Goal: Task Accomplishment & Management: Use online tool/utility

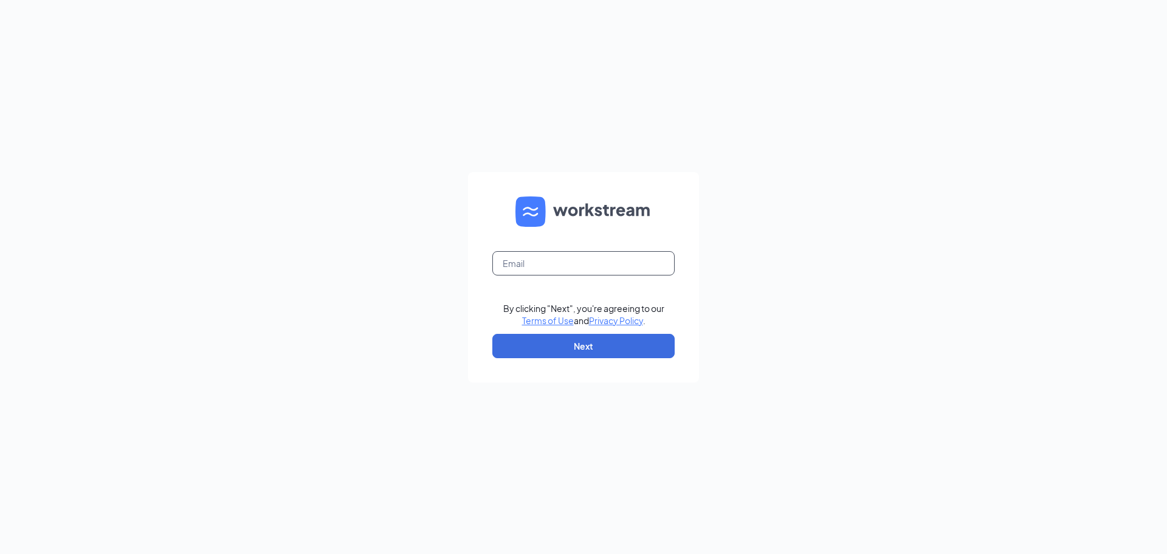
click at [515, 266] on input "text" at bounding box center [583, 263] width 182 height 24
type input "[PERSON_NAME][EMAIL_ADDRESS][DOMAIN_NAME]"
click at [604, 350] on button "Next" at bounding box center [583, 346] width 182 height 24
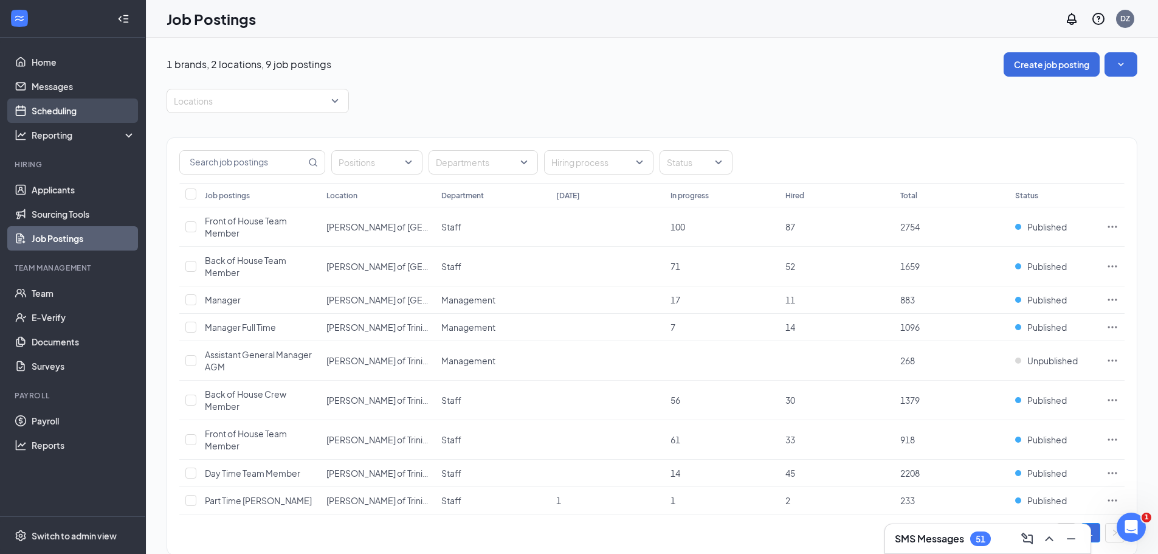
click at [101, 115] on link "Scheduling" at bounding box center [84, 110] width 104 height 24
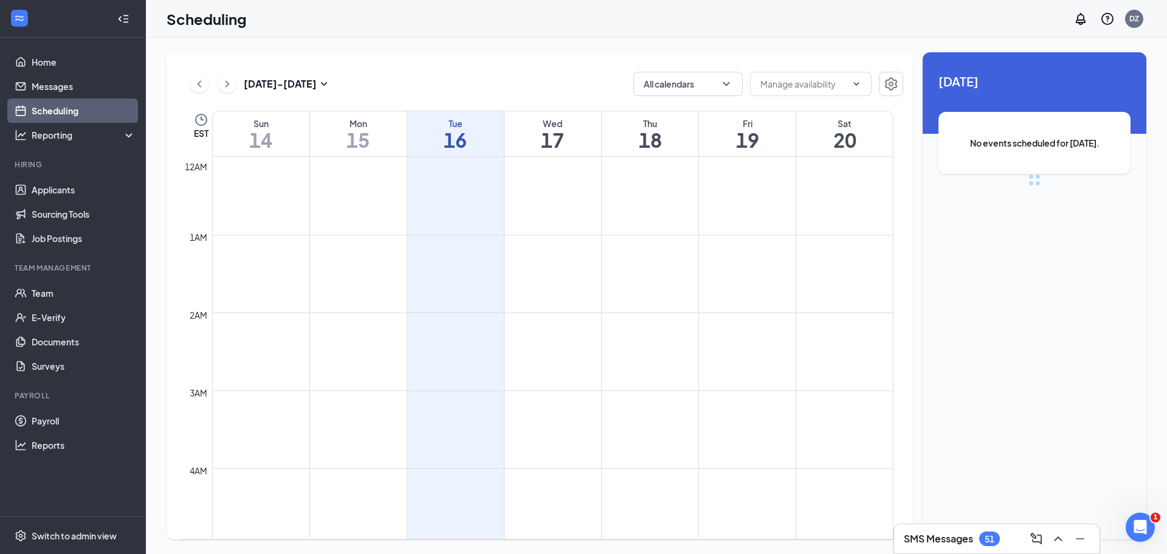
scroll to position [597, 0]
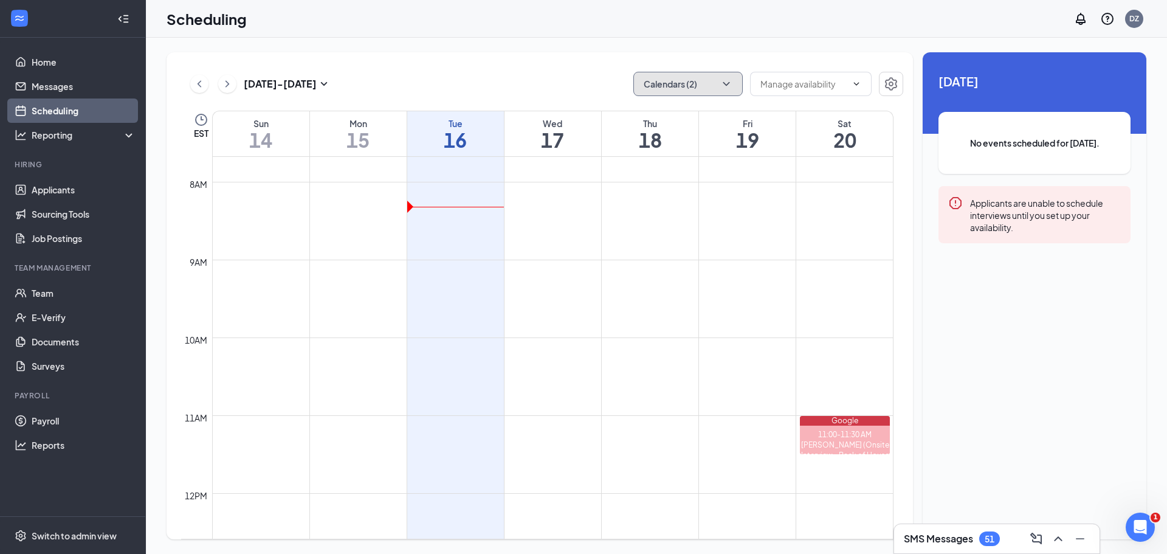
click at [734, 83] on button "Calendars (2)" at bounding box center [687, 84] width 109 height 24
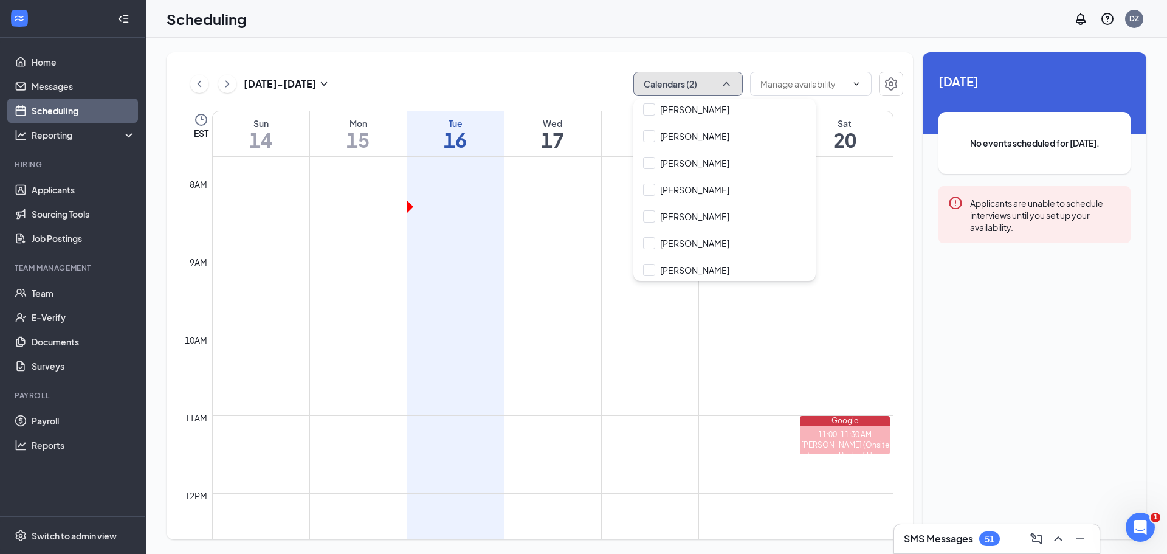
scroll to position [304, 0]
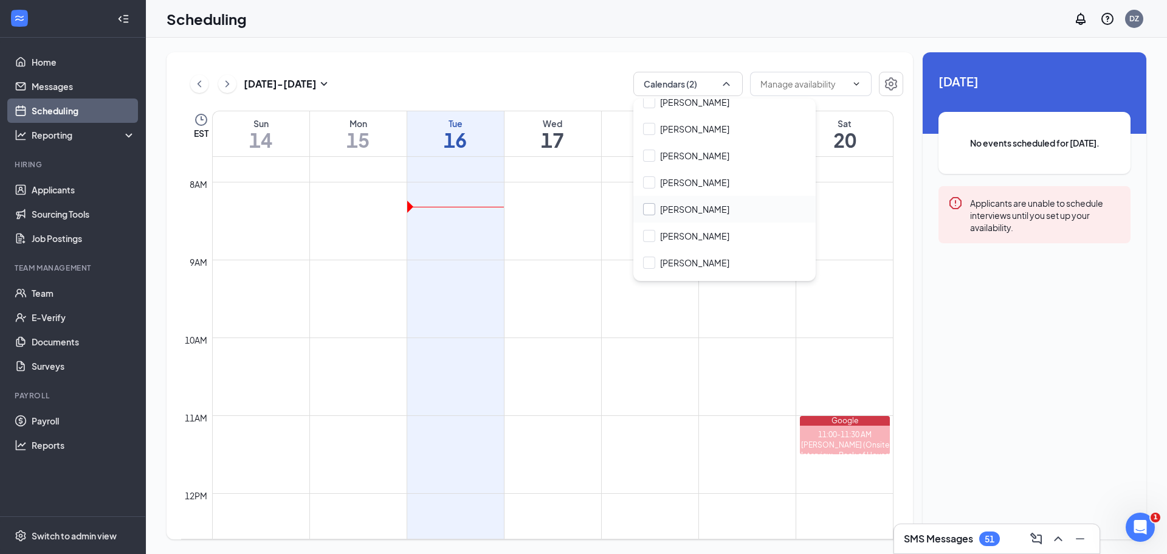
click at [645, 210] on input "[PERSON_NAME]" at bounding box center [686, 209] width 86 height 12
checkbox input "true"
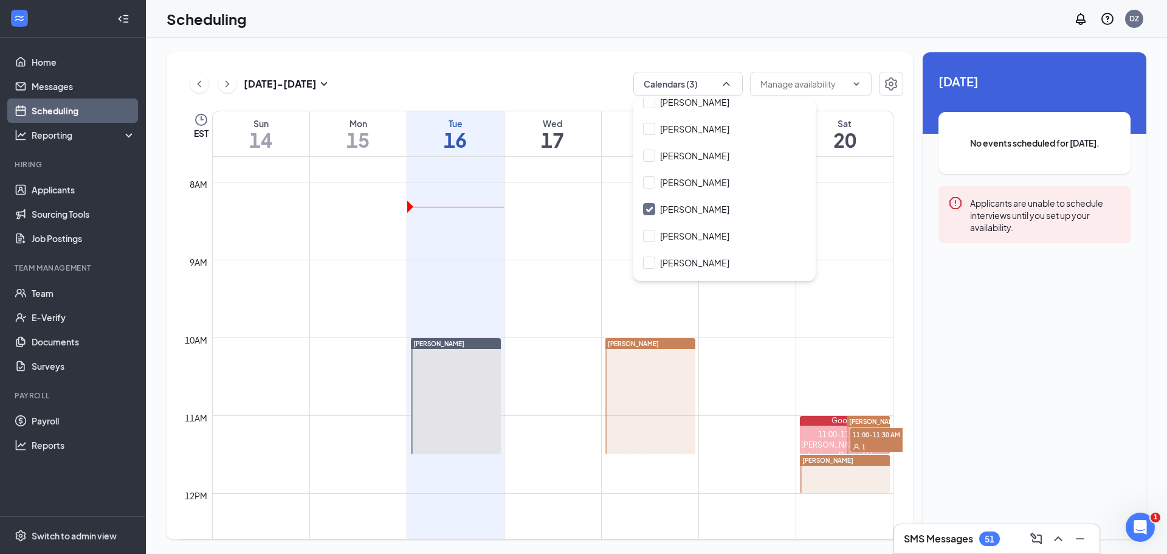
click at [575, 79] on div "[DATE] - [DATE] Calendars (3)" at bounding box center [542, 84] width 722 height 24
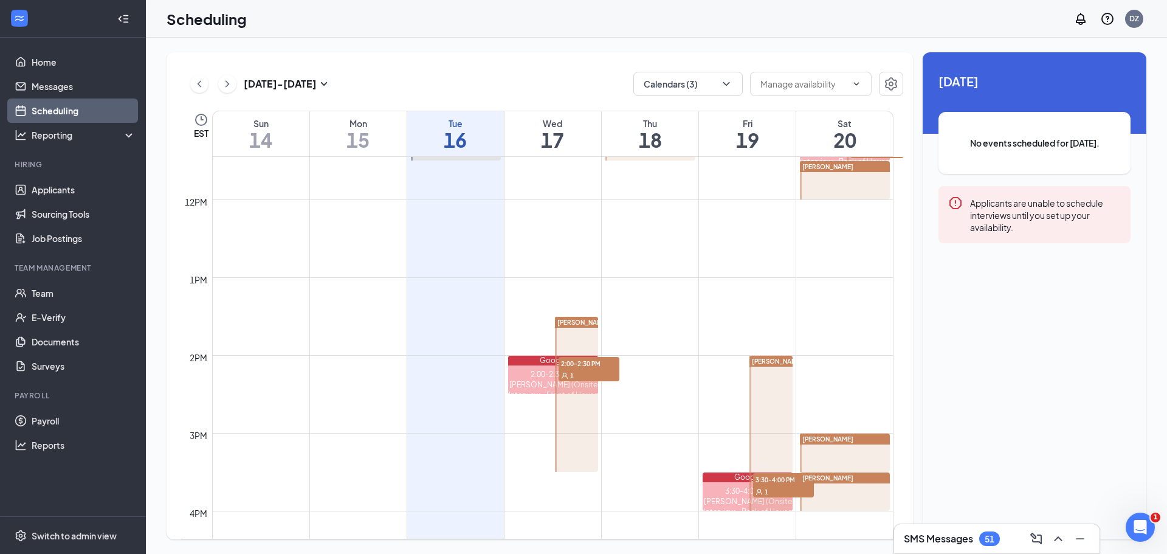
scroll to position [901, 0]
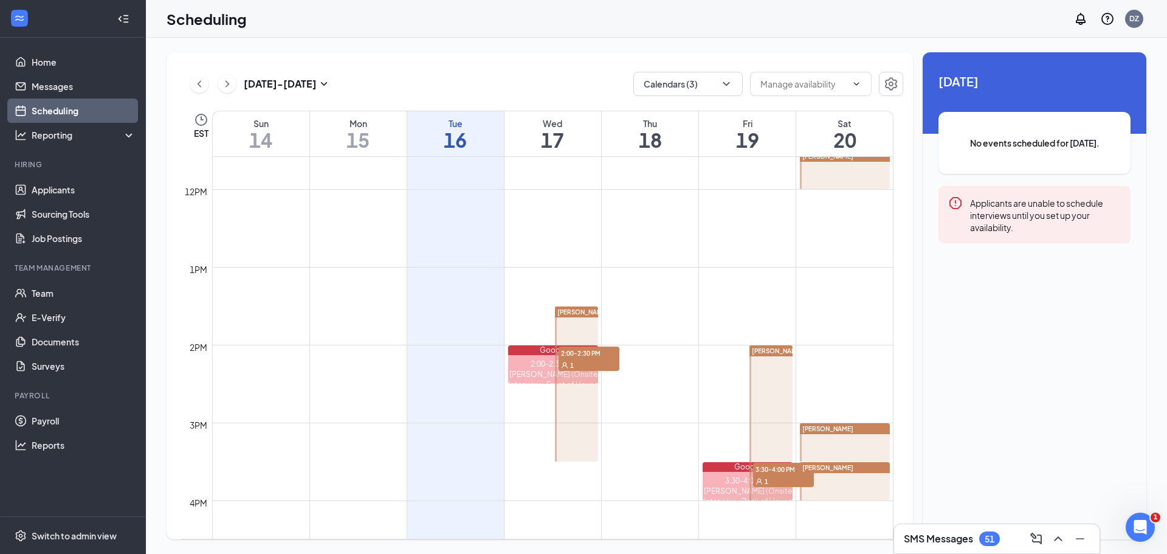
click at [573, 357] on span "2:00-2:30 PM" at bounding box center [589, 352] width 61 height 12
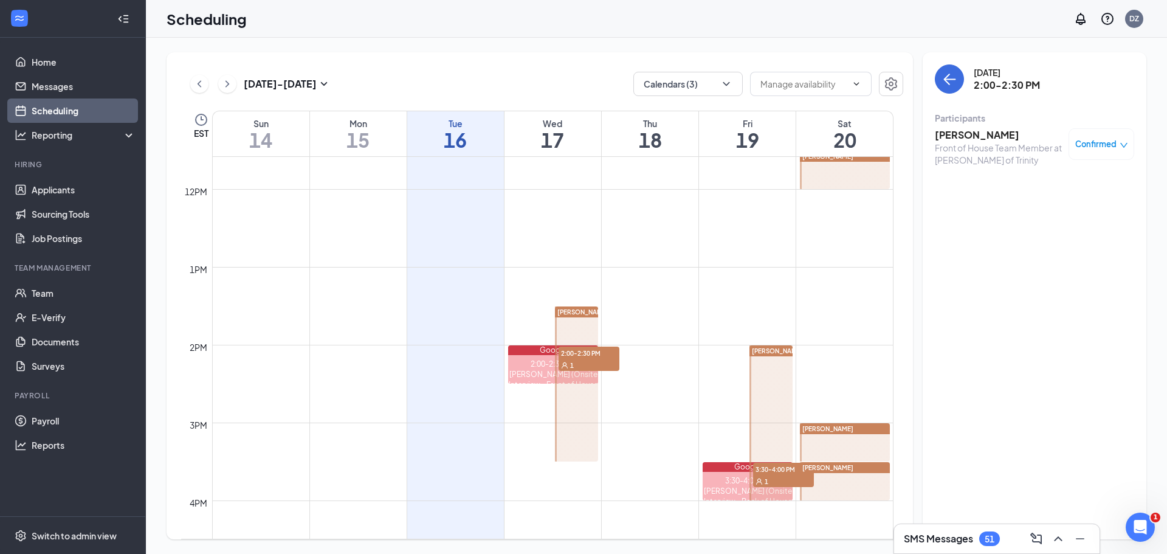
click at [776, 473] on span "3:30-4:00 PM" at bounding box center [783, 468] width 61 height 12
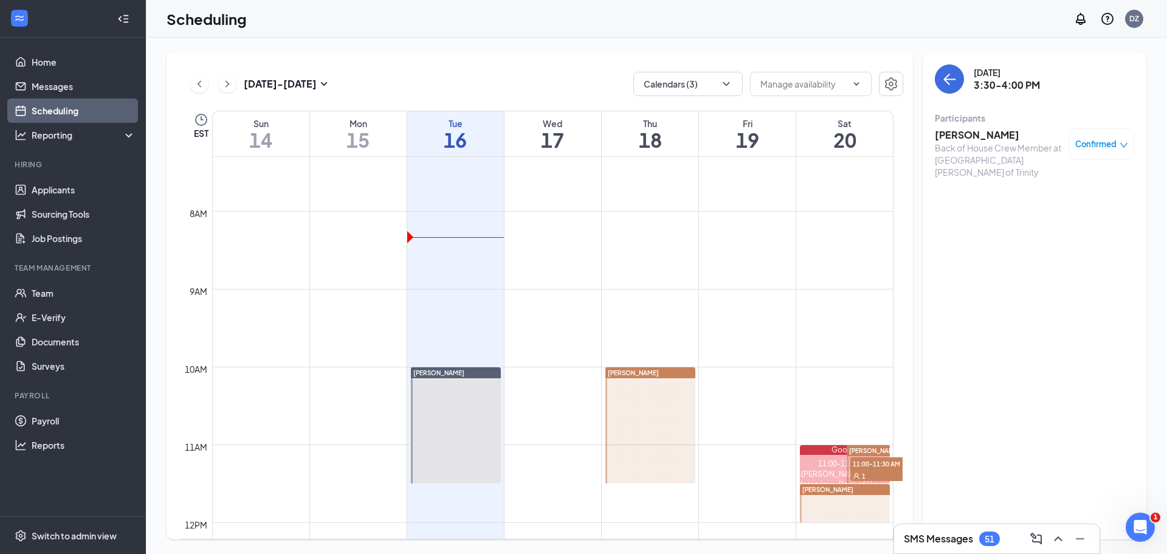
scroll to position [597, 0]
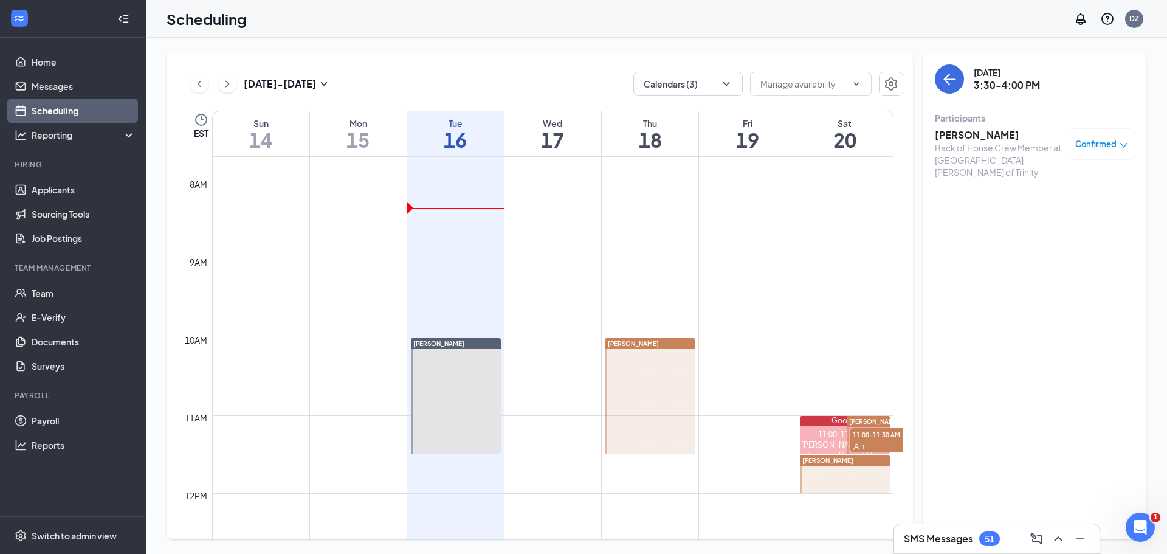
click at [866, 435] on span "11:00-11:30 AM" at bounding box center [880, 434] width 61 height 12
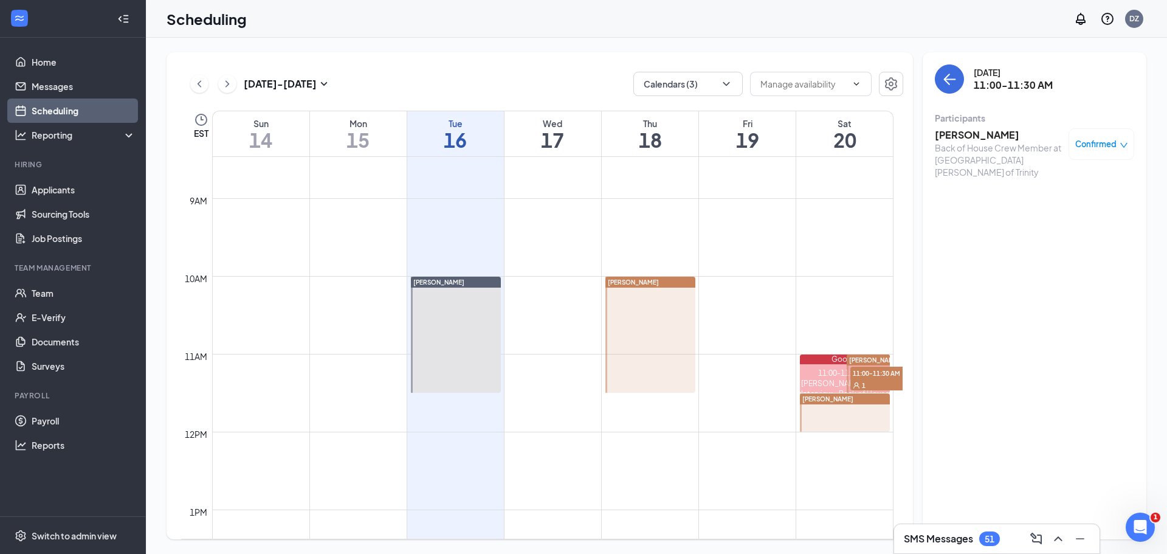
scroll to position [658, 0]
